Goal: Information Seeking & Learning: Learn about a topic

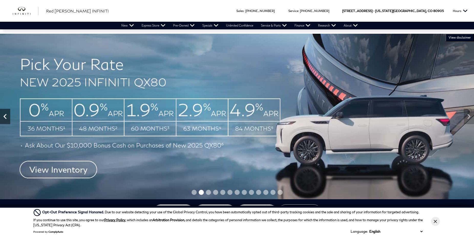
click at [5, 115] on icon "Previous" at bounding box center [5, 117] width 10 height 10
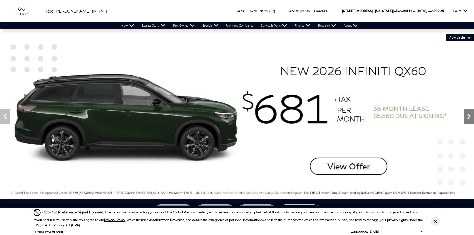
click at [466, 121] on icon "Next" at bounding box center [468, 117] width 10 height 10
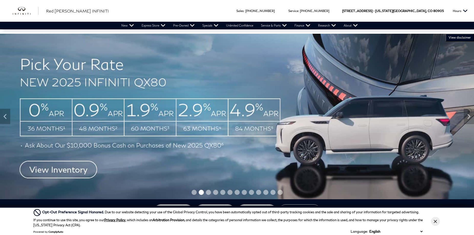
click at [74, 169] on img at bounding box center [237, 117] width 474 height 166
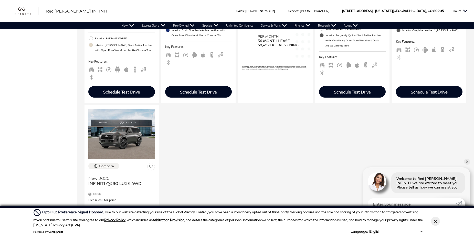
scroll to position [409, 0]
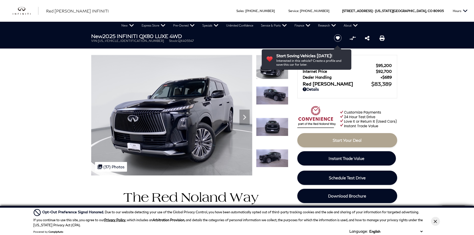
click at [272, 87] on img at bounding box center [272, 96] width 32 height 18
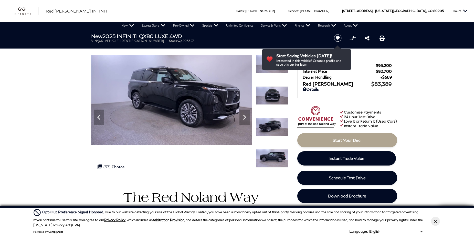
click at [272, 98] on img at bounding box center [272, 96] width 32 height 18
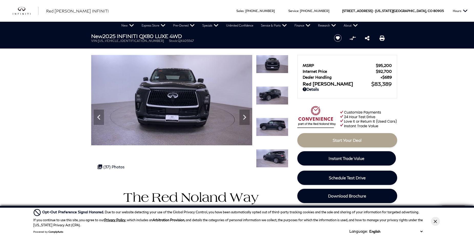
click at [274, 97] on img at bounding box center [272, 96] width 32 height 18
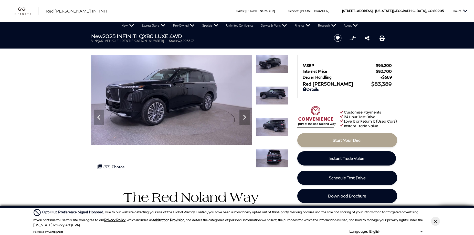
click at [275, 98] on img at bounding box center [272, 96] width 32 height 18
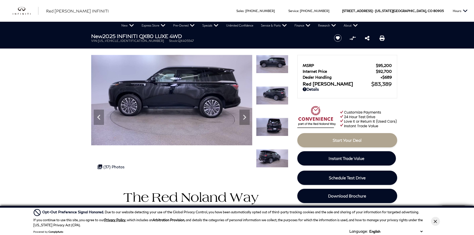
click at [275, 97] on img at bounding box center [272, 96] width 32 height 18
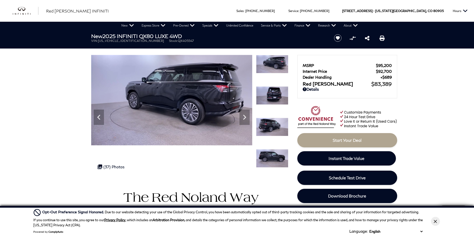
click at [276, 96] on img at bounding box center [272, 96] width 32 height 18
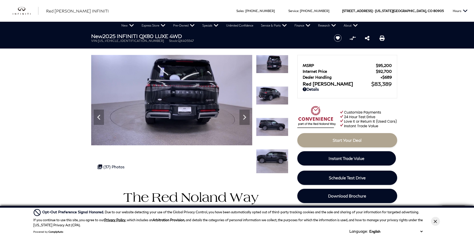
click at [274, 99] on img at bounding box center [272, 96] width 32 height 18
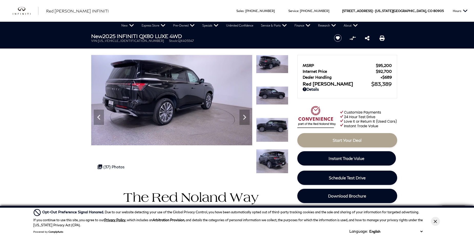
click at [276, 95] on img at bounding box center [272, 96] width 32 height 18
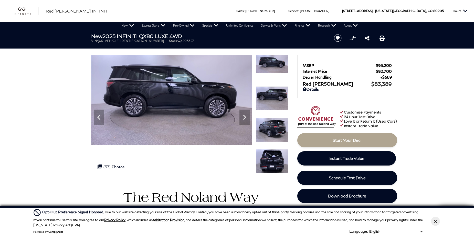
click at [276, 99] on img at bounding box center [272, 99] width 32 height 24
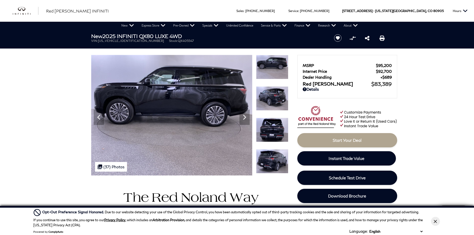
click at [276, 99] on img at bounding box center [272, 99] width 32 height 24
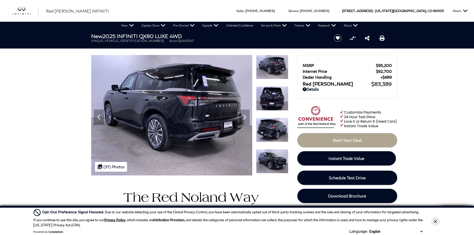
click at [276, 99] on img at bounding box center [272, 99] width 32 height 24
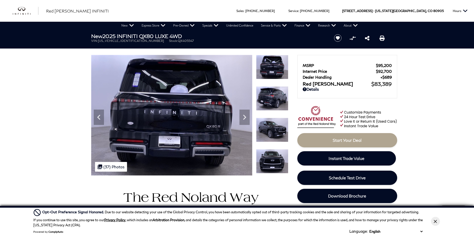
click at [276, 99] on img at bounding box center [272, 99] width 32 height 24
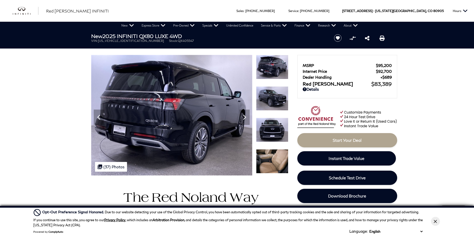
click at [276, 99] on img at bounding box center [272, 99] width 32 height 24
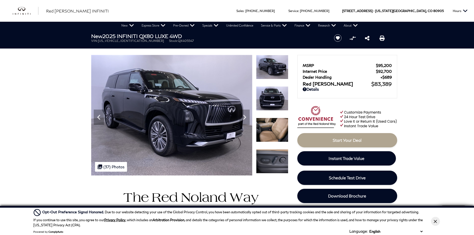
click at [274, 103] on img at bounding box center [272, 99] width 32 height 24
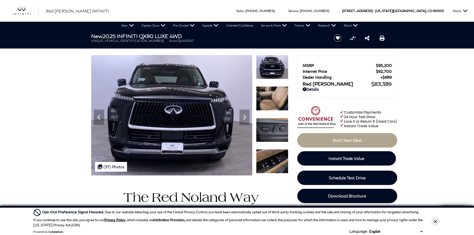
click at [274, 103] on img at bounding box center [272, 99] width 32 height 24
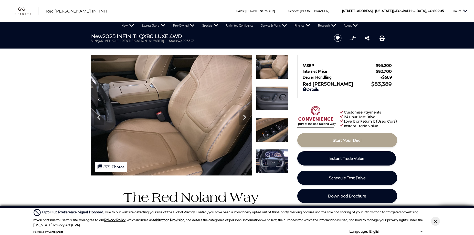
click at [274, 101] on img at bounding box center [272, 99] width 32 height 24
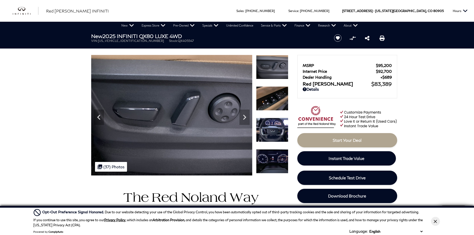
click at [275, 100] on img at bounding box center [272, 99] width 32 height 24
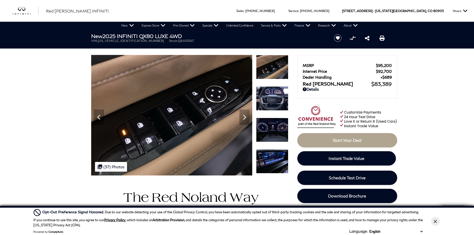
click at [275, 100] on img at bounding box center [272, 99] width 32 height 24
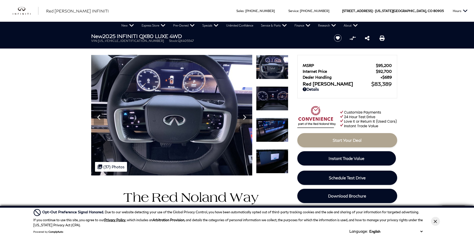
click at [273, 102] on img at bounding box center [272, 99] width 32 height 24
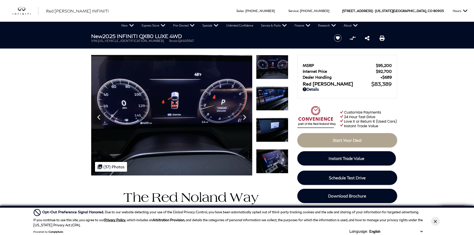
click at [275, 101] on img at bounding box center [272, 99] width 32 height 24
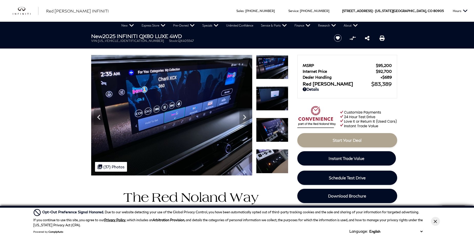
click at [277, 102] on img at bounding box center [272, 99] width 32 height 24
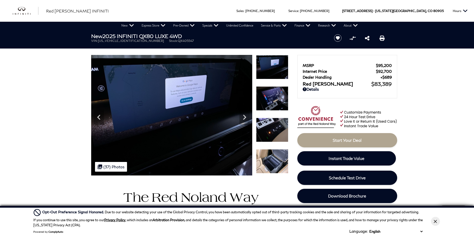
click at [276, 99] on img at bounding box center [272, 99] width 32 height 24
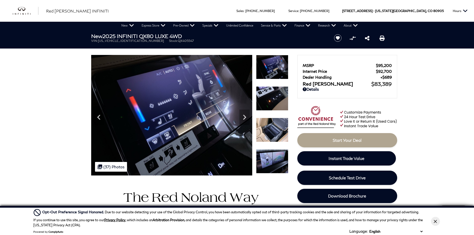
click at [277, 98] on img at bounding box center [272, 99] width 32 height 24
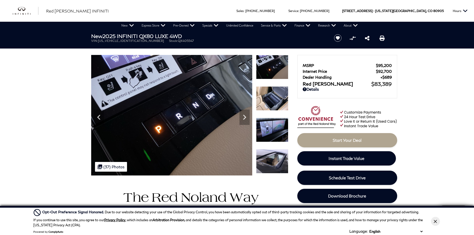
click at [275, 104] on img at bounding box center [272, 99] width 32 height 24
